Goal: Transaction & Acquisition: Purchase product/service

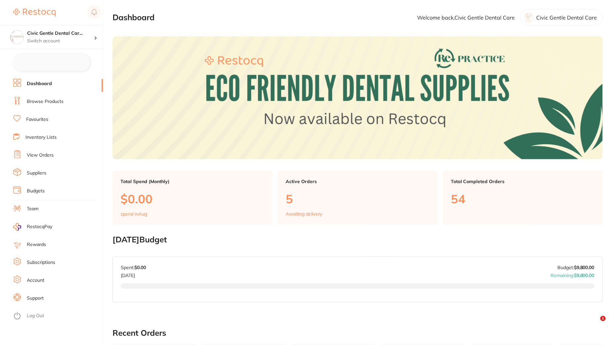
checkbox input "false"
click at [56, 100] on link "Browse Products" at bounding box center [45, 101] width 37 height 7
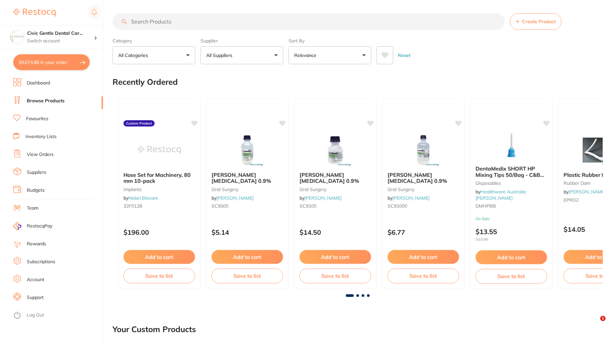
click at [196, 21] on input "search" at bounding box center [309, 21] width 392 height 17
paste input "GC-013181"
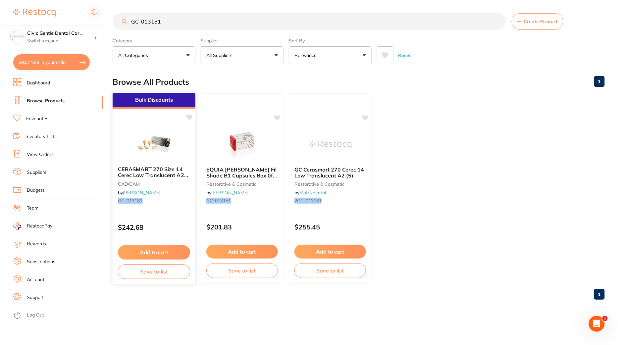
type input "GC-013181"
click at [140, 138] on img at bounding box center [153, 143] width 43 height 33
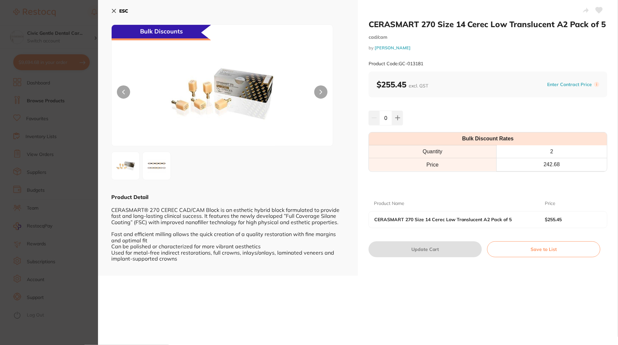
click at [403, 85] on b "$255.45 excl. GST" at bounding box center [402, 84] width 52 height 10
drag, startPoint x: 406, startPoint y: 85, endPoint x: 381, endPoint y: 84, distance: 24.2
type textarea "255.45"
click at [381, 84] on b "$255.45 excl. GST" at bounding box center [402, 84] width 52 height 10
copy b "255.45"
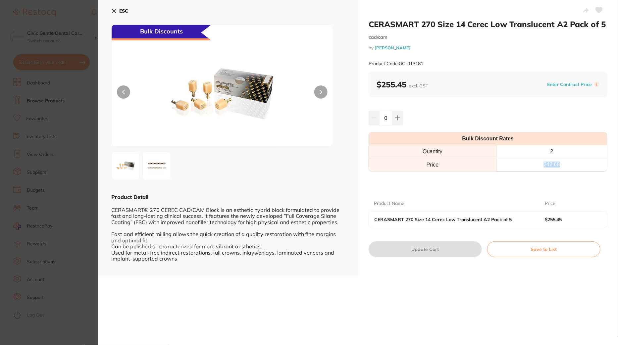
drag, startPoint x: 567, startPoint y: 162, endPoint x: 528, endPoint y: 164, distance: 39.1
click at [528, 164] on th "242.68" at bounding box center [551, 164] width 111 height 13
click at [586, 183] on div at bounding box center [487, 182] width 239 height 11
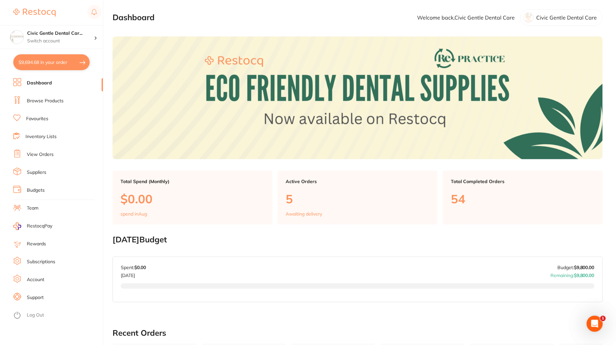
click at [54, 101] on link "Browse Products" at bounding box center [45, 101] width 37 height 7
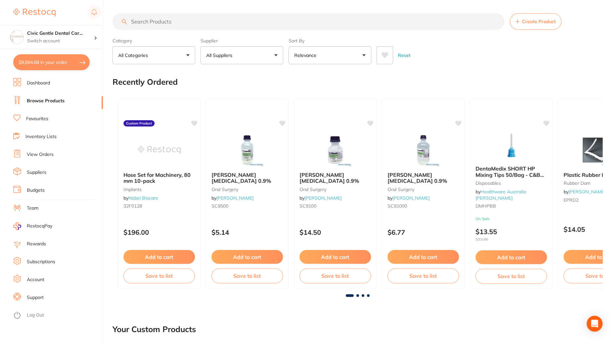
click at [212, 26] on input "search" at bounding box center [309, 21] width 392 height 17
paste input "266.95"
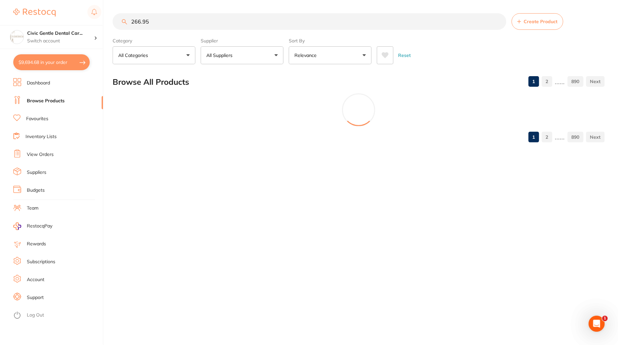
type input "266.95"
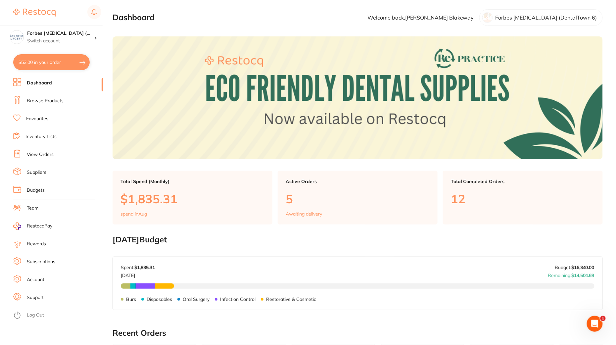
click at [57, 101] on link "Browse Products" at bounding box center [45, 101] width 37 height 7
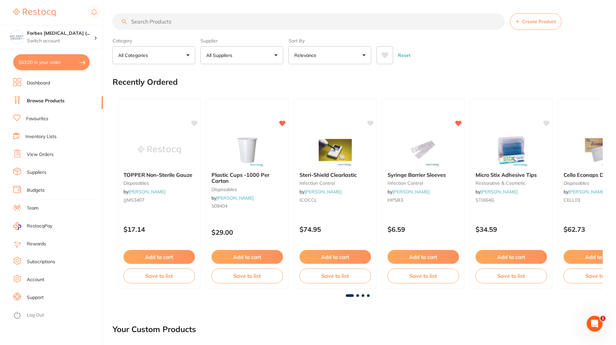
click at [261, 32] on section "Create Product Category All Categories All Categories 3D Printing anaesthetic a…" at bounding box center [358, 38] width 490 height 51
click at [254, 26] on input "search" at bounding box center [309, 21] width 392 height 17
paste input "GC-GUIA1-2PACK"
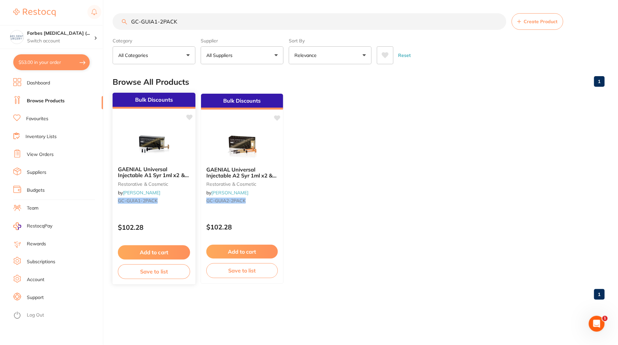
type input "GC-GUIA1-2PACK"
click at [170, 148] on img at bounding box center [153, 143] width 43 height 33
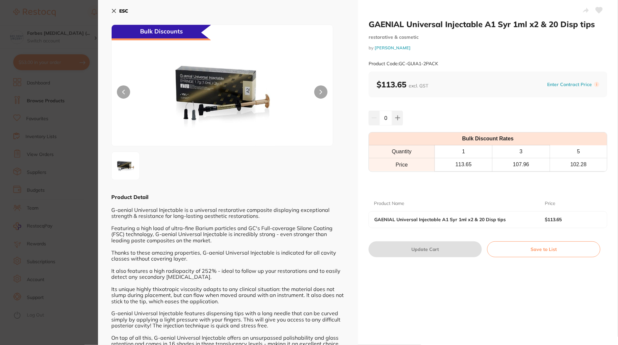
click at [116, 11] on icon at bounding box center [113, 10] width 5 height 5
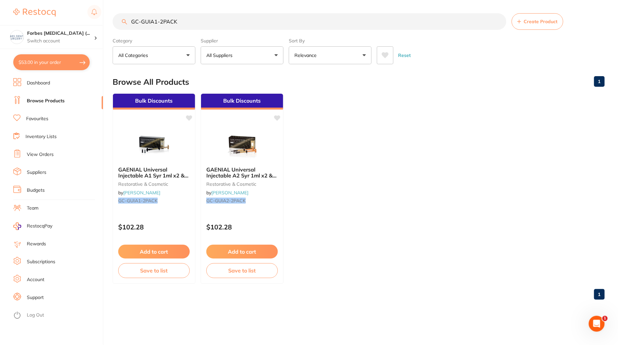
type textarea "-GUIA1-2PACK"
drag, startPoint x: 197, startPoint y: 29, endPoint x: 28, endPoint y: 3, distance: 171.2
click at [28, 3] on div "$53.00 Forbes Dental Surgery (... Switch account Forbes Dental Surgery (DentalT…" at bounding box center [309, 172] width 618 height 345
paste input "HS-5722525"
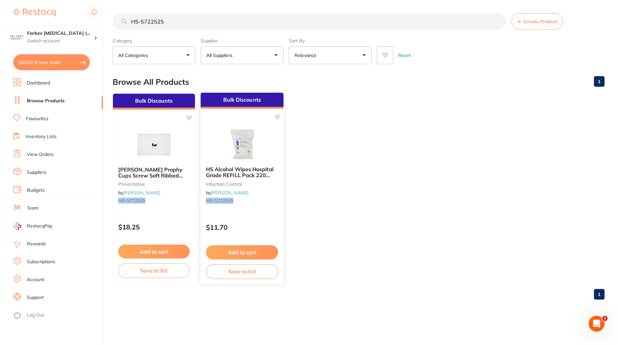
type input "HS-5722525"
click at [234, 209] on div "HS Alcohol Wipes Hospital Grade REFILL Pack 220 wipes infection control by Henr…" at bounding box center [242, 186] width 83 height 51
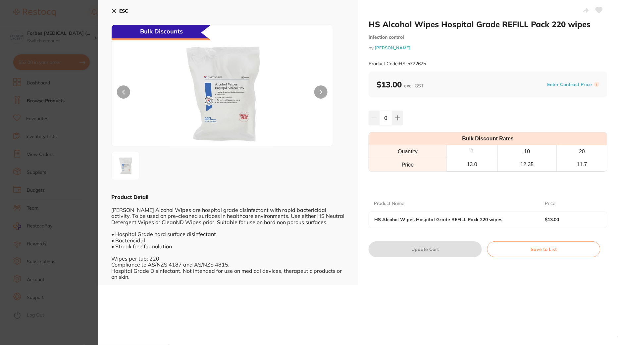
click at [60, 212] on section "HS Alcohol Wipes Hospital Grade REFILL Pack 220 wipes infection control by Henr…" at bounding box center [309, 172] width 618 height 345
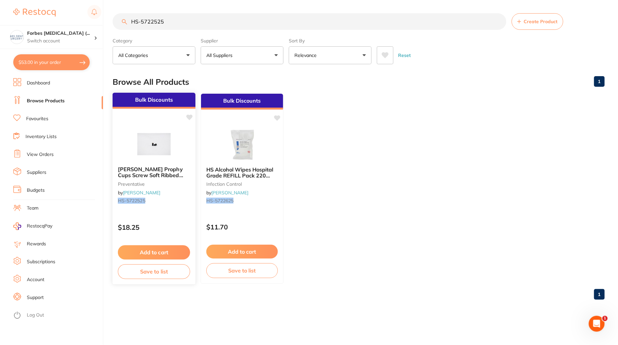
click at [171, 211] on div "Bulk Discounts Henry Schein Prophy Cups Screw Soft Ribbed Gray LTXfree Pk 36 pr…" at bounding box center [154, 188] width 84 height 192
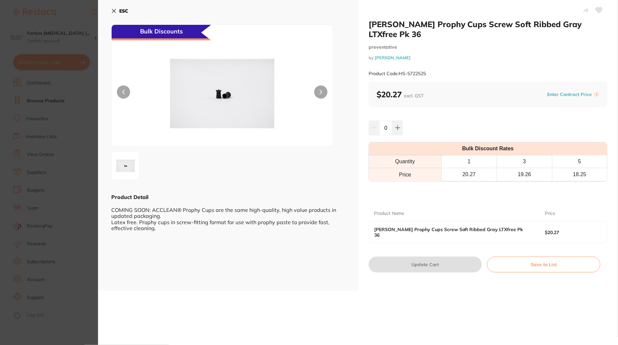
click at [41, 105] on section "Henry Schein Prophy Cups Screw Soft Ribbed Gray LTXfree Pk 36 preventative by H…" at bounding box center [309, 172] width 618 height 345
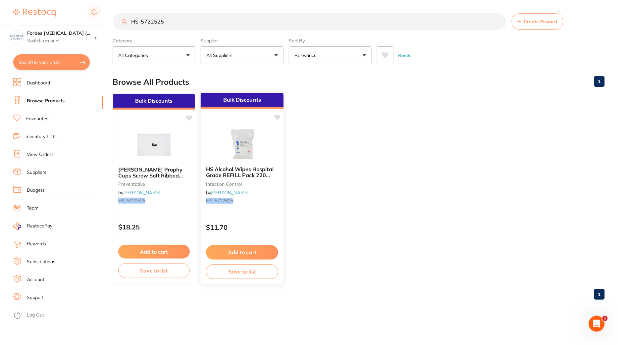
click at [273, 209] on div "HS Alcohol Wipes Hospital Grade REFILL Pack 220 wipes infection control by Henr…" at bounding box center [242, 186] width 83 height 51
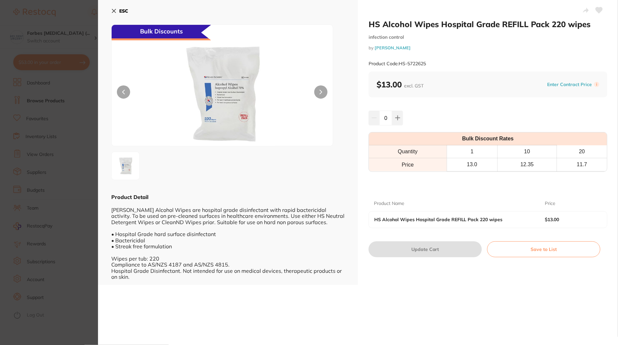
click at [24, 241] on section "HS Alcohol Wipes Hospital Grade REFILL Pack 220 wipes infection control by Henr…" at bounding box center [309, 172] width 618 height 345
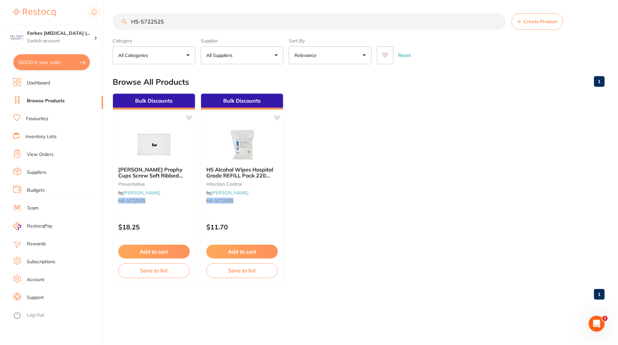
click at [177, 23] on input "HS-5722525" at bounding box center [310, 21] width 394 height 17
drag, startPoint x: 167, startPoint y: 21, endPoint x: 125, endPoint y: 21, distance: 42.0
click at [125, 21] on div "HS-5722525 Create Product" at bounding box center [359, 21] width 492 height 17
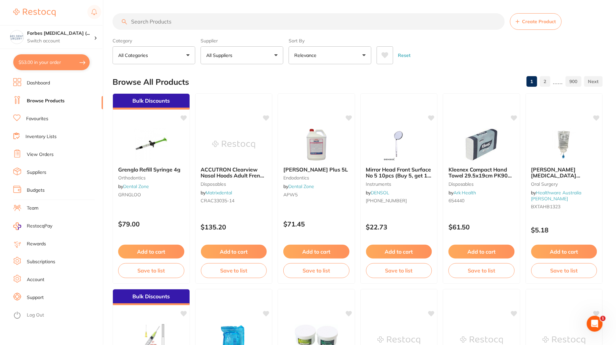
paste input "HS-5722525"
type input "HS-5722525"
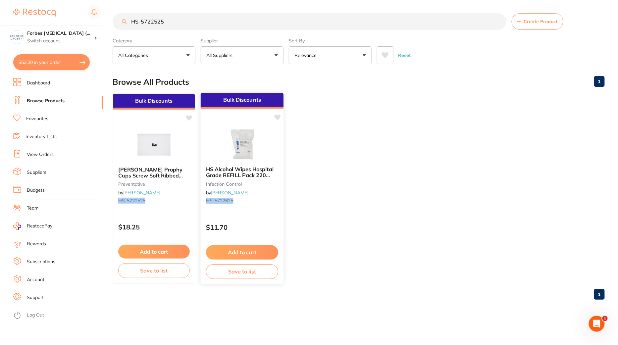
click at [244, 142] on img at bounding box center [241, 143] width 43 height 33
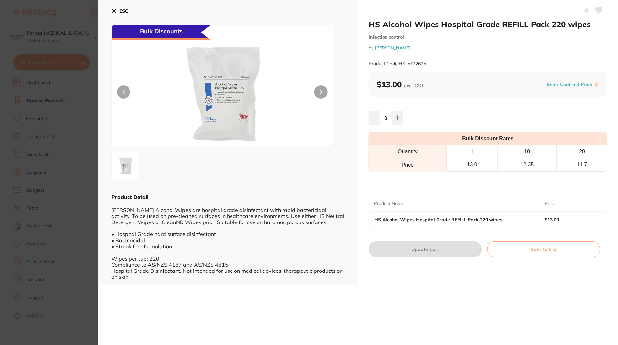
click at [114, 12] on icon at bounding box center [113, 10] width 5 height 5
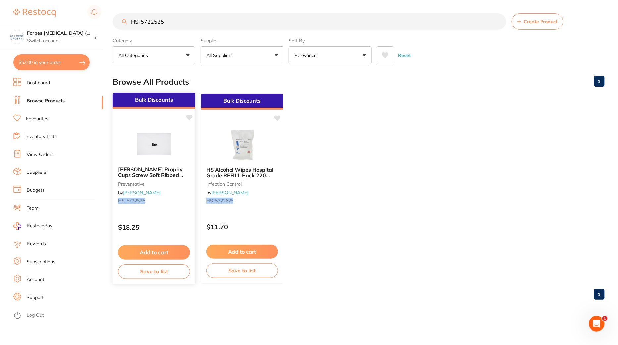
click at [144, 163] on div "Henry Schein Prophy Cups Screw Soft Ribbed Gray LTXfree Pk 36 preventative by H…" at bounding box center [154, 186] width 83 height 51
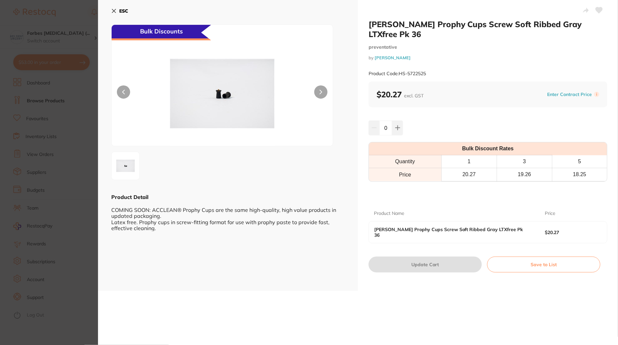
click at [116, 9] on icon at bounding box center [113, 10] width 5 height 5
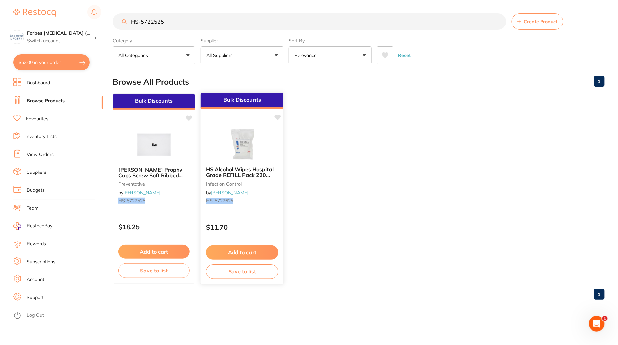
click at [253, 212] on div "Bulk Discounts HS Alcohol Wipes Hospital Grade REFILL Pack 220 wipes infection …" at bounding box center [242, 188] width 84 height 192
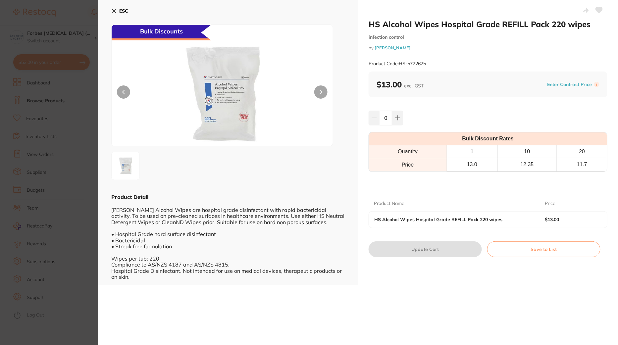
click at [117, 16] on button "ESC" at bounding box center [119, 10] width 17 height 11
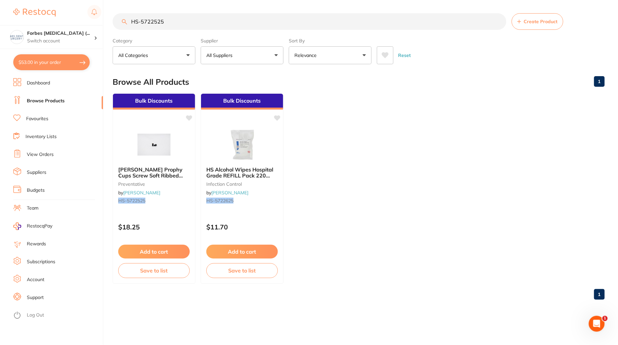
drag, startPoint x: 168, startPoint y: 16, endPoint x: 195, endPoint y: 28, distance: 30.2
click at [195, 28] on input "HS-5722525" at bounding box center [310, 21] width 394 height 17
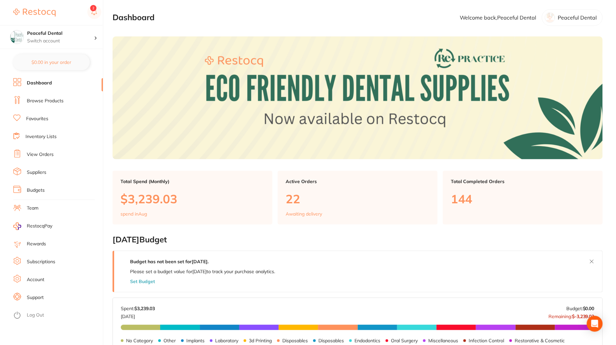
click at [52, 99] on link "Browse Products" at bounding box center [45, 101] width 37 height 7
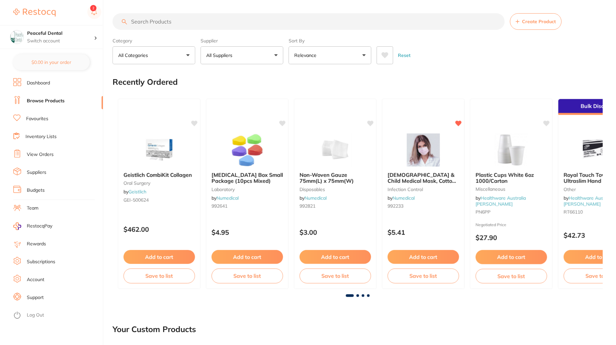
click at [247, 17] on input "search" at bounding box center [309, 21] width 392 height 17
click at [247, 18] on input "search" at bounding box center [309, 21] width 392 height 17
paste input "AX-10101111"
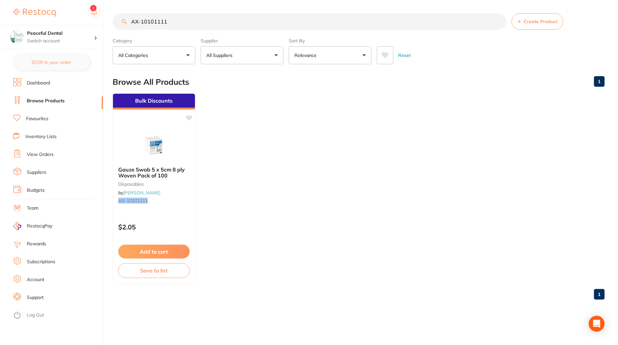
type input "AX-10101111"
click at [160, 140] on img at bounding box center [153, 143] width 43 height 33
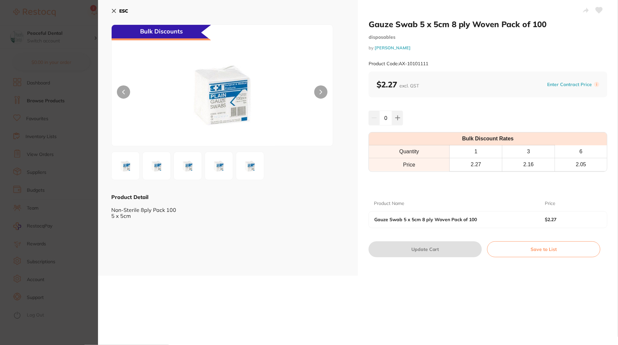
click at [111, 13] on div "ESC Bulk Discounts Product Detail Non-Sterile 8ply Pack 100 5 x 5cm" at bounding box center [228, 138] width 260 height 276
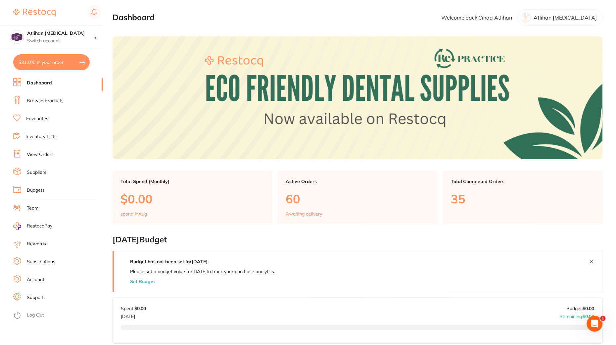
click at [52, 97] on li "Browse Products" at bounding box center [58, 101] width 90 height 10
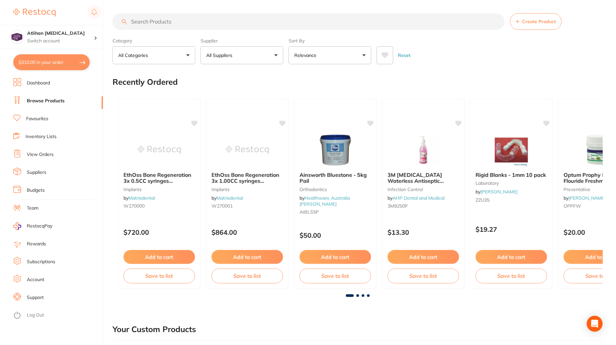
click at [210, 20] on input "search" at bounding box center [309, 21] width 392 height 17
paste input "ULT-8327"
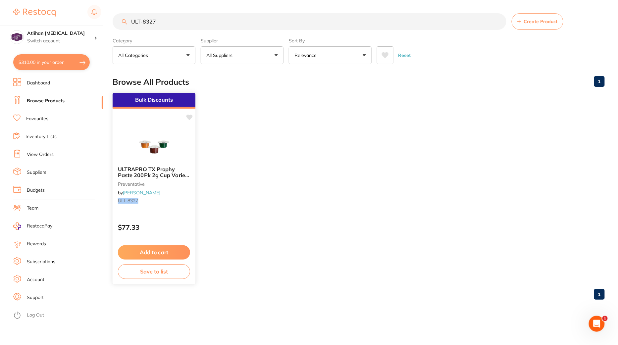
click at [158, 126] on div "Bulk Discounts ULTRAPRO TX Prophy Paste 200Pk 2g Cup Variety Medium Grit preven…" at bounding box center [154, 188] width 84 height 192
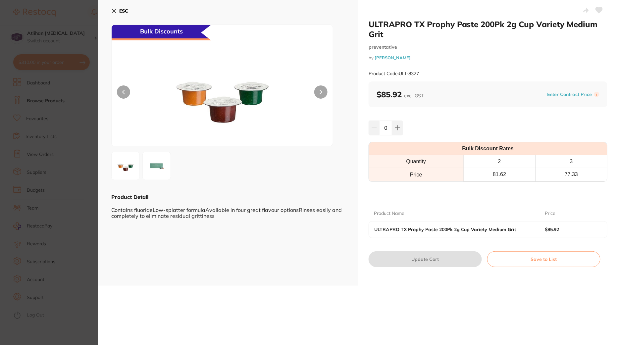
click at [113, 11] on icon at bounding box center [114, 11] width 4 height 4
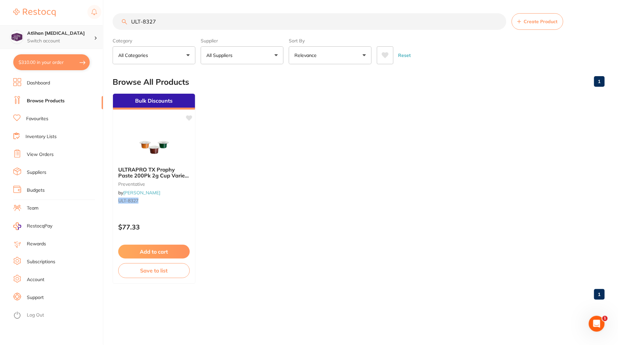
drag, startPoint x: 199, startPoint y: 27, endPoint x: 41, endPoint y: 27, distance: 157.9
click at [41, 27] on div "$310.00 Atlihan Dental Surgery Switch account Atlihan Dental Surgery $310.00 in…" at bounding box center [309, 172] width 618 height 345
paste input "KE-818-1257"
type input "ULT-8327KE-818-1257"
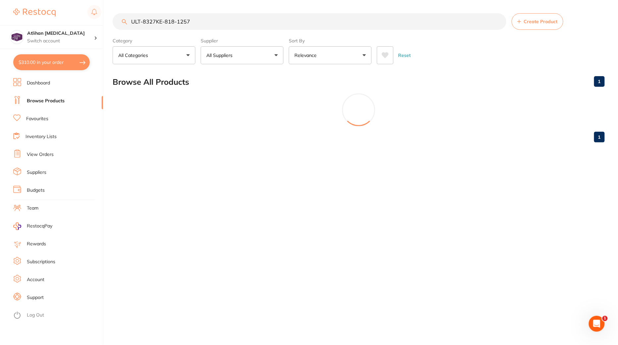
type textarea "1257"
drag, startPoint x: 223, startPoint y: 23, endPoint x: 68, endPoint y: 16, distance: 155.1
click at [68, 16] on div "$310.00 Atlihan Dental Surgery Switch account Atlihan Dental Surgery $310.00 in…" at bounding box center [309, 172] width 618 height 345
paste input "search"
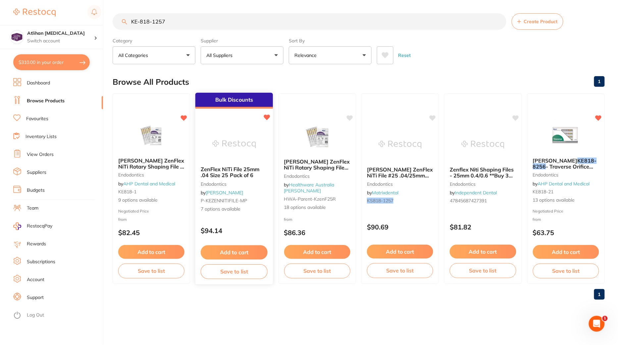
type input "KE-818-1257"
click at [243, 149] on img at bounding box center [234, 143] width 43 height 33
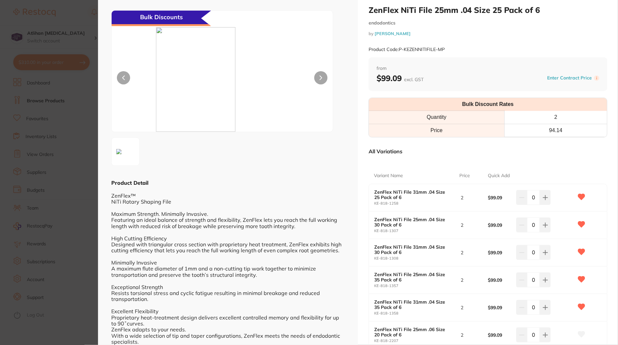
scroll to position [11, 0]
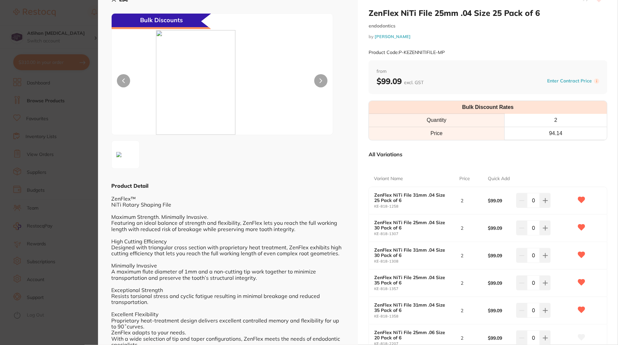
click at [77, 150] on section "ZenFlex NiTi File 25mm .04 Size 25 Pack of 6 endodontics by Henry Schein Halas …" at bounding box center [309, 172] width 618 height 345
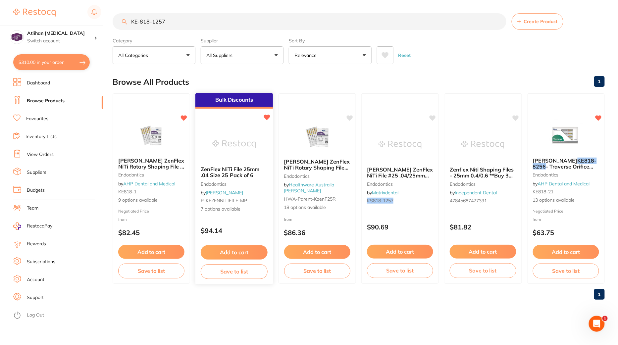
click at [243, 135] on img at bounding box center [234, 143] width 43 height 33
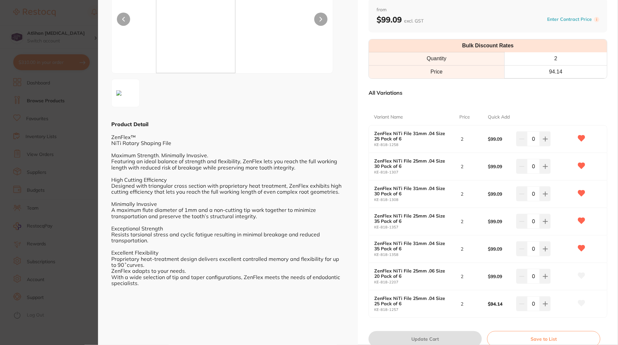
scroll to position [96, 0]
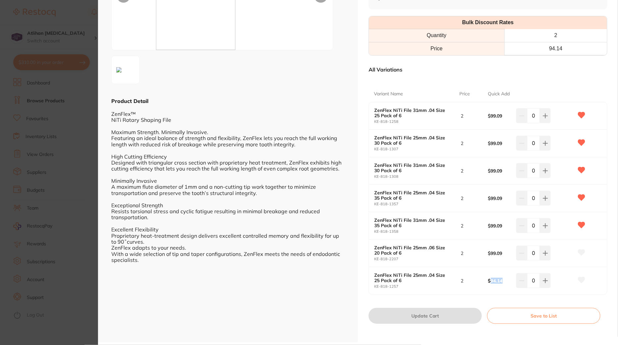
drag, startPoint x: 505, startPoint y: 276, endPoint x: 511, endPoint y: 279, distance: 6.7
click at [511, 279] on b "$94.14" at bounding box center [500, 280] width 25 height 5
copy b "94.14"
drag, startPoint x: 506, startPoint y: 277, endPoint x: 490, endPoint y: 278, distance: 15.9
click at [490, 279] on b "$94.14" at bounding box center [500, 280] width 25 height 5
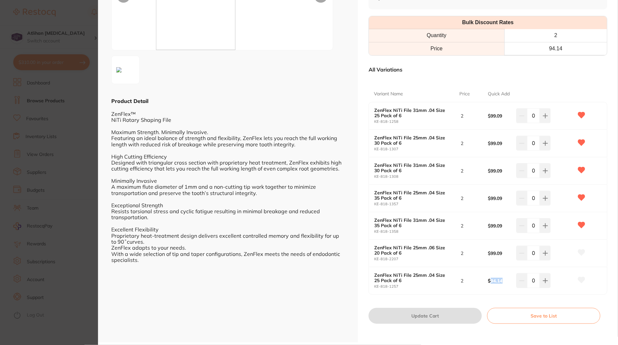
copy b "94.14"
click at [547, 123] on button at bounding box center [545, 115] width 11 height 15
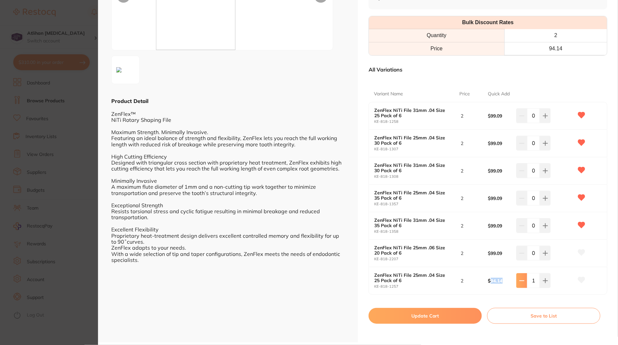
click at [519, 123] on button at bounding box center [521, 115] width 11 height 15
click at [543, 123] on button at bounding box center [545, 115] width 11 height 15
type input "1"
click at [436, 318] on button "Update Cart" at bounding box center [424, 316] width 113 height 16
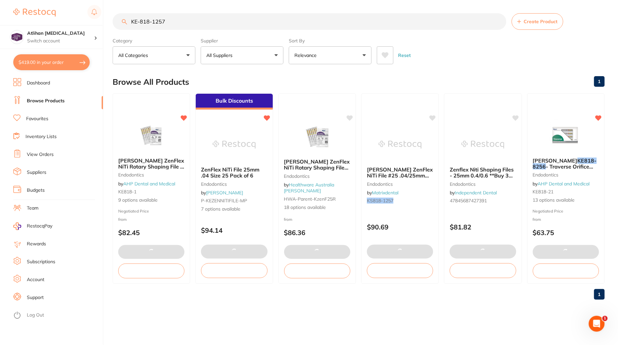
click at [51, 61] on button "$419.00 in your order" at bounding box center [51, 62] width 76 height 16
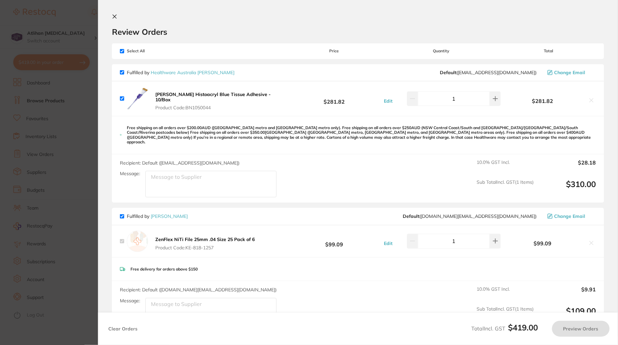
checkbox input "true"
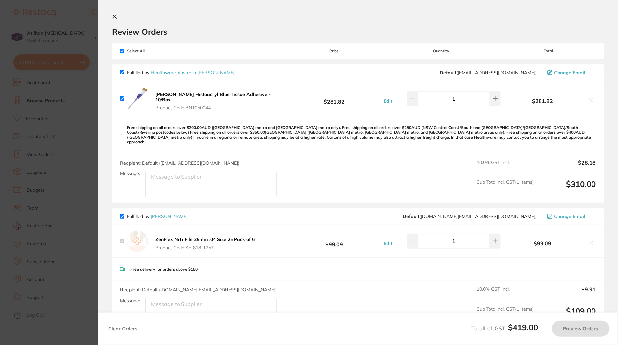
checkbox input "false"
checkbox input "true"
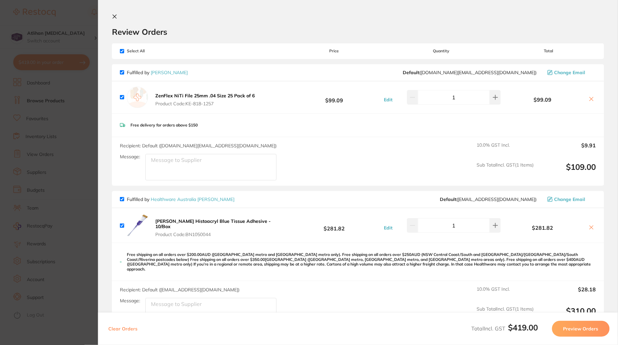
click at [591, 98] on icon at bounding box center [591, 98] width 5 height 5
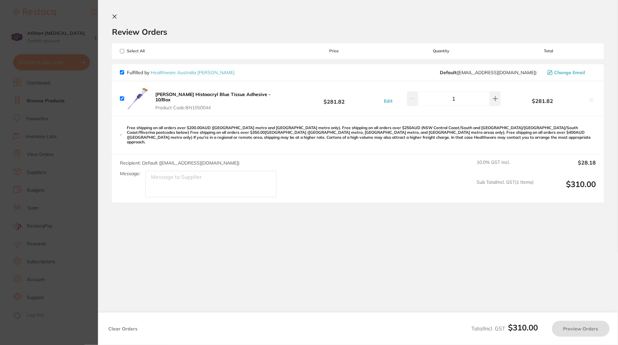
checkbox input "true"
click at [68, 21] on section "Update RRP Set your pre negotiated price for this item. Item Agreed RRP (excl. …" at bounding box center [309, 172] width 618 height 345
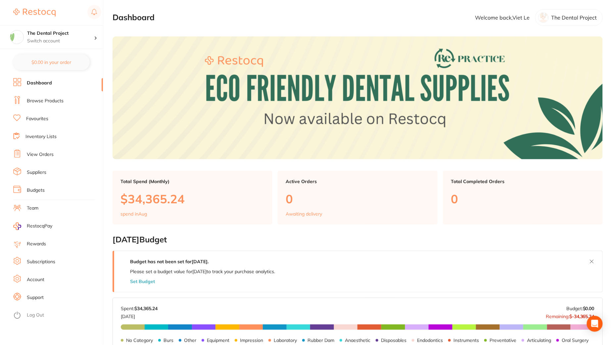
click at [59, 96] on li "Browse Products" at bounding box center [58, 101] width 90 height 10
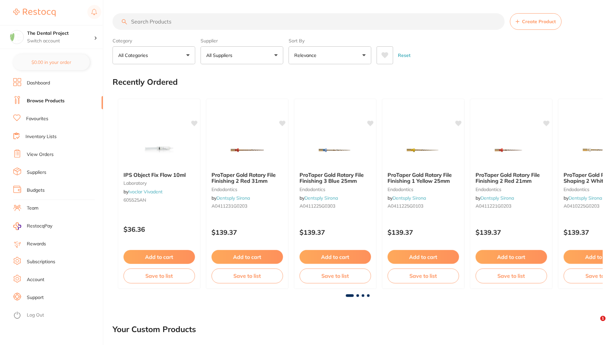
click at [186, 21] on input "search" at bounding box center [309, 21] width 392 height 17
paste input "HS-222-3060"
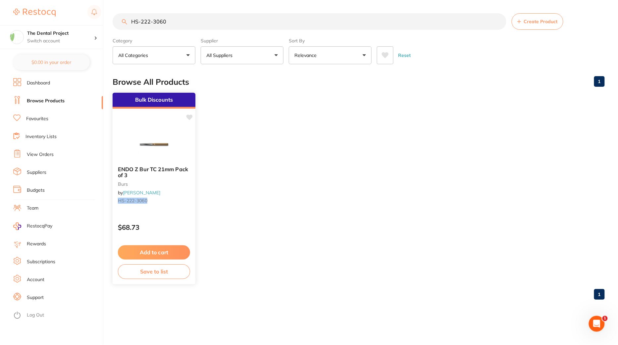
type input "HS-222-3060"
click at [166, 159] on img at bounding box center [153, 143] width 43 height 33
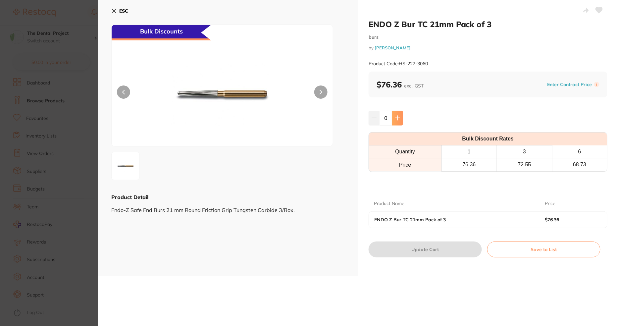
click at [395, 118] on icon at bounding box center [397, 118] width 4 height 4
type input "2"
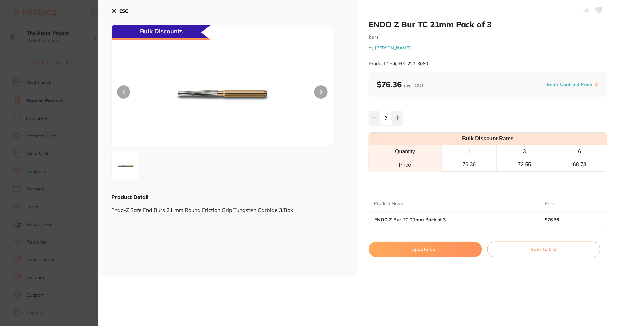
click at [412, 247] on button "Update Cart" at bounding box center [424, 249] width 113 height 16
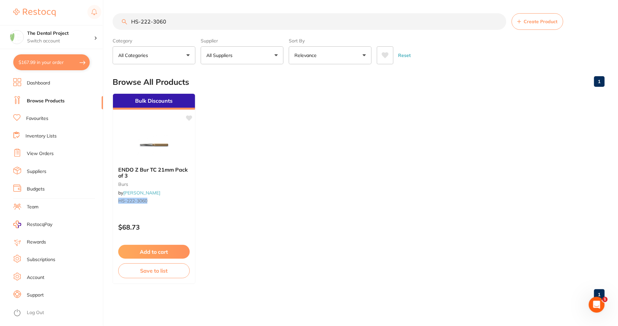
click at [49, 64] on button "$167.99 in your order" at bounding box center [51, 62] width 76 height 16
checkbox input "true"
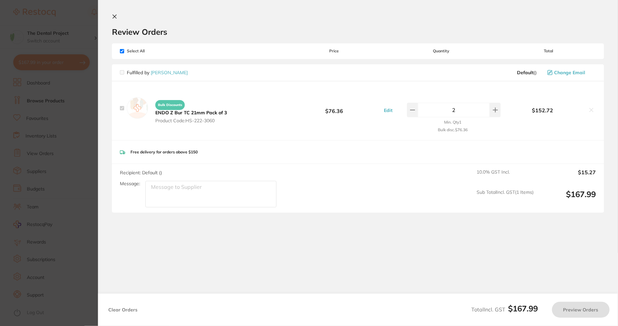
checkbox input "false"
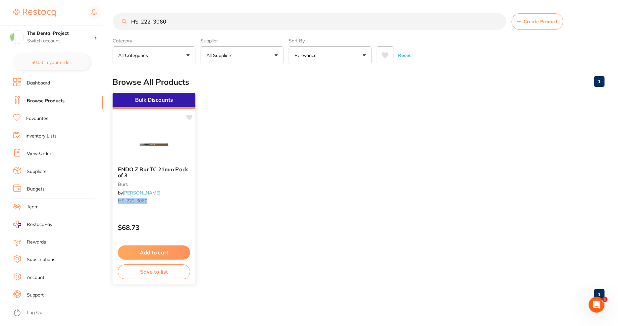
click at [167, 137] on img at bounding box center [153, 143] width 43 height 33
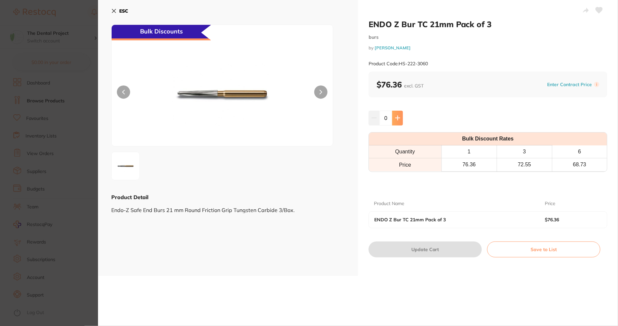
click at [397, 117] on icon at bounding box center [397, 118] width 4 height 4
type input "2"
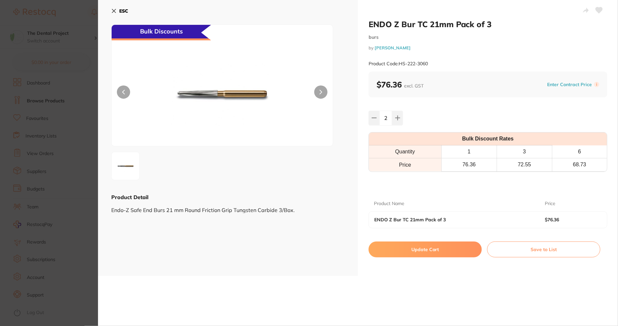
click at [416, 245] on button "Update Cart" at bounding box center [424, 249] width 113 height 16
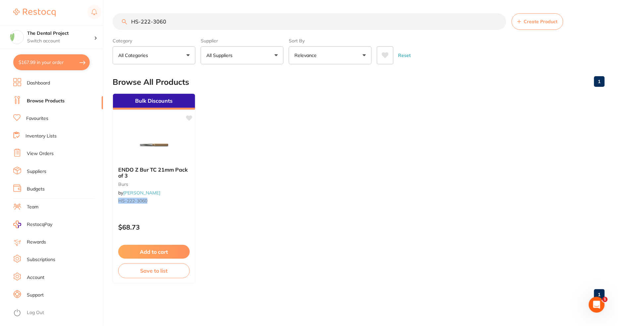
click at [44, 61] on button "$167.99 in your order" at bounding box center [51, 62] width 76 height 16
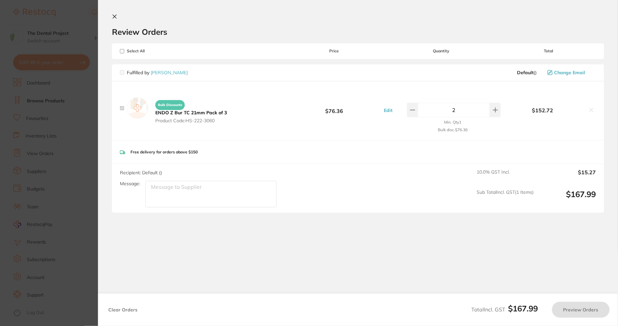
checkbox input "false"
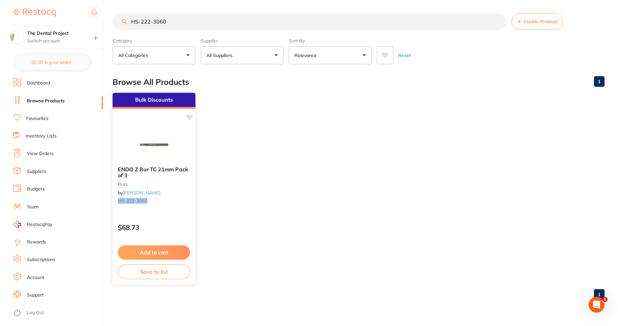
click at [158, 253] on button "Add to cart" at bounding box center [154, 252] width 72 height 14
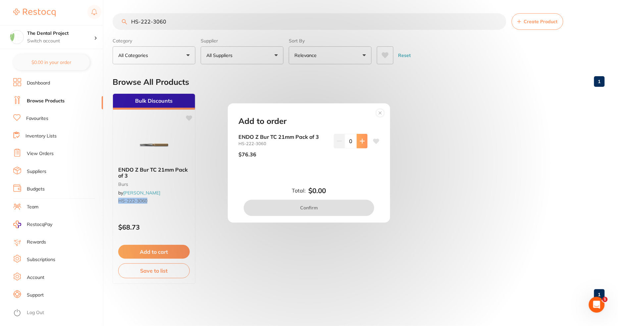
click at [360, 141] on icon at bounding box center [362, 141] width 4 height 4
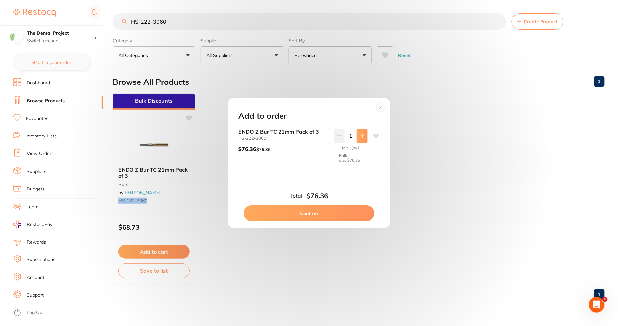
click at [360, 141] on button at bounding box center [362, 135] width 11 height 15
click at [338, 133] on button at bounding box center [339, 135] width 11 height 15
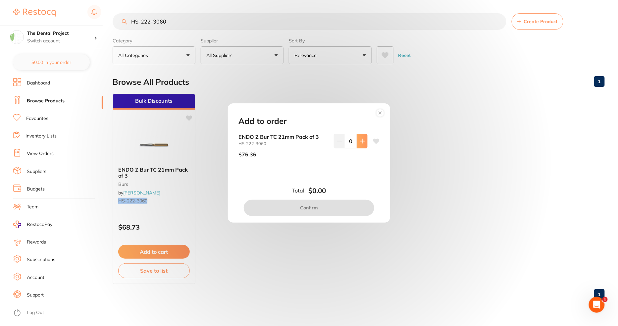
click at [363, 143] on icon at bounding box center [362, 140] width 5 height 5
type input "1"
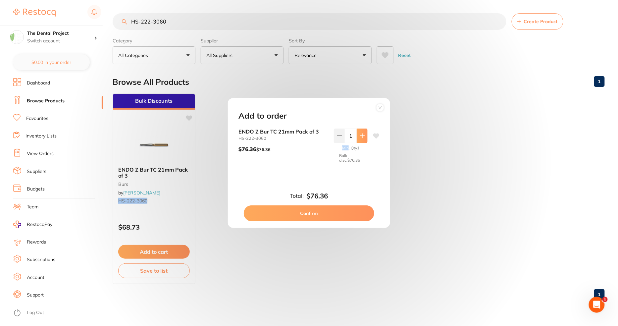
type textarea "Min"
click at [363, 143] on div "Min. Qty 1 Bulk disc. $76.36" at bounding box center [351, 155] width 34 height 25
click at [360, 134] on icon at bounding box center [362, 135] width 5 height 5
type input "3"
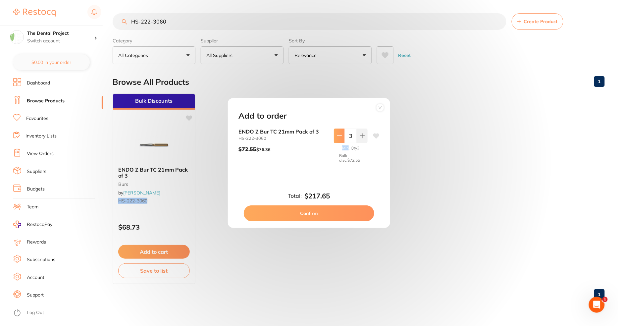
click at [339, 135] on icon at bounding box center [339, 135] width 5 height 5
click at [362, 136] on icon at bounding box center [362, 136] width 4 height 4
type input "2"
click at [347, 218] on button "Confirm" at bounding box center [309, 213] width 130 height 16
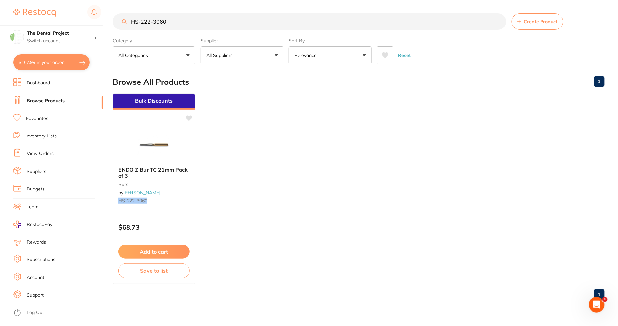
click at [42, 61] on button "$167.99 in your order" at bounding box center [51, 62] width 76 height 16
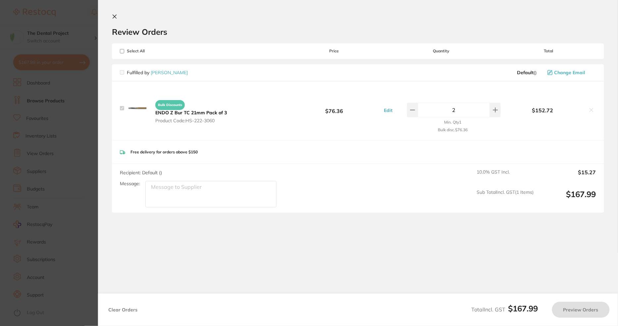
checkbox input "false"
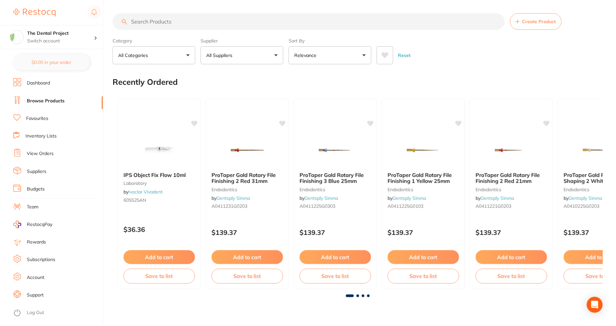
click at [202, 26] on input "search" at bounding box center [309, 21] width 392 height 17
click at [207, 19] on input "search" at bounding box center [309, 21] width 392 height 17
paste input "HS-222-3060"
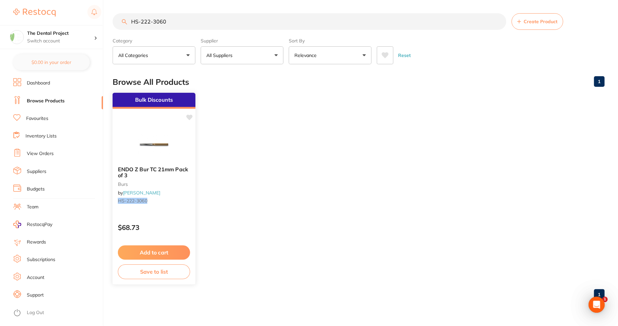
type input "HS-222-3060"
click at [190, 117] on icon at bounding box center [189, 118] width 6 height 6
click at [191, 118] on icon at bounding box center [189, 118] width 6 height 6
click at [190, 118] on icon at bounding box center [189, 118] width 6 height 6
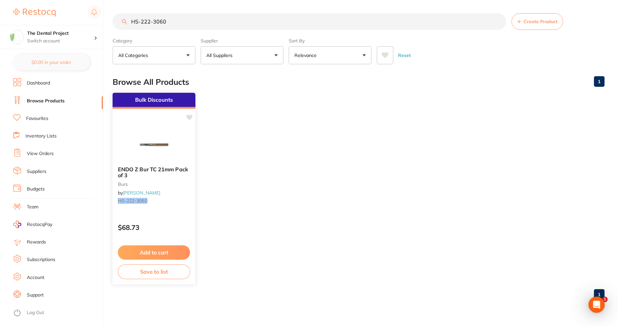
click at [164, 256] on button "Add to cart" at bounding box center [154, 252] width 72 height 14
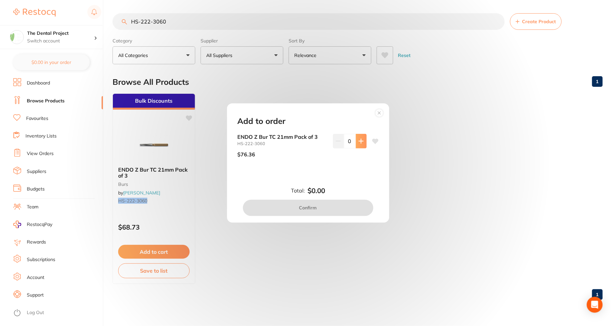
click at [361, 142] on icon at bounding box center [361, 140] width 5 height 5
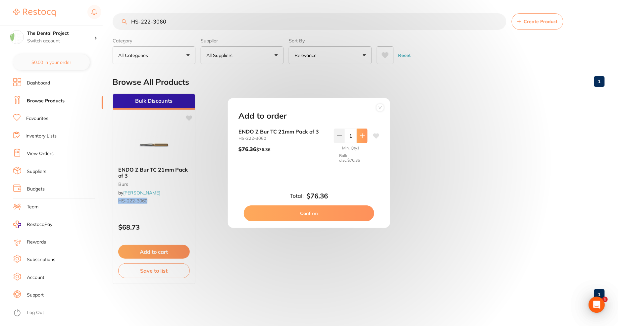
click at [361, 142] on button at bounding box center [362, 135] width 11 height 15
type input "2"
click at [316, 213] on button "Confirm" at bounding box center [309, 213] width 130 height 16
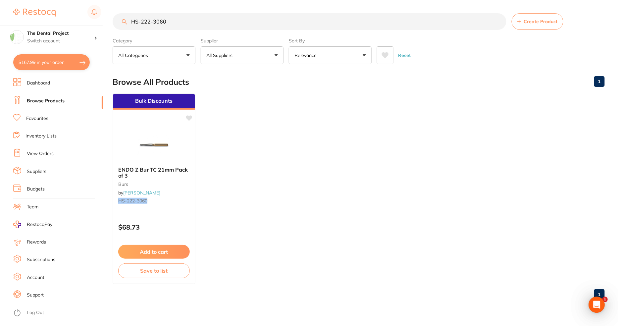
click at [41, 62] on button "$167.99 in your order" at bounding box center [51, 62] width 76 height 16
checkbox input "true"
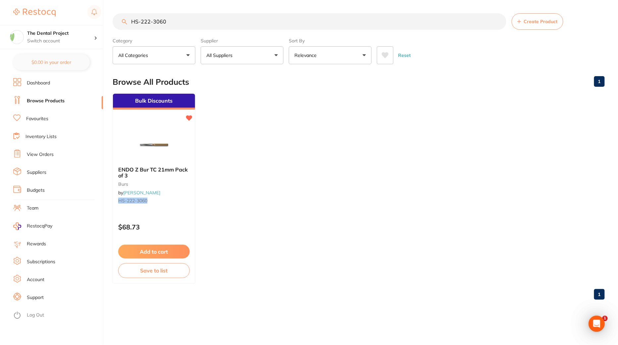
checkbox input "true"
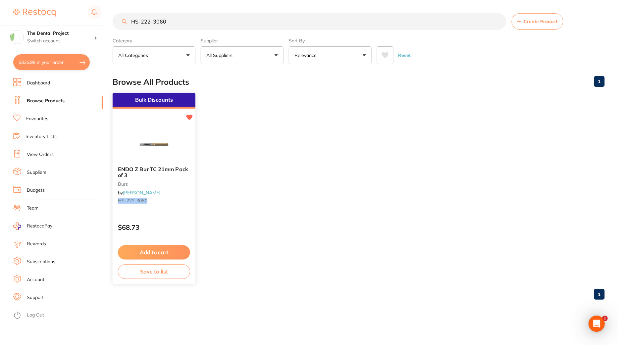
click at [190, 116] on icon at bounding box center [189, 118] width 6 height 6
click at [191, 118] on icon at bounding box center [189, 117] width 7 height 7
click at [190, 117] on icon at bounding box center [189, 118] width 6 height 6
click at [190, 115] on icon at bounding box center [189, 118] width 6 height 6
